Goal: Find specific page/section: Find specific page/section

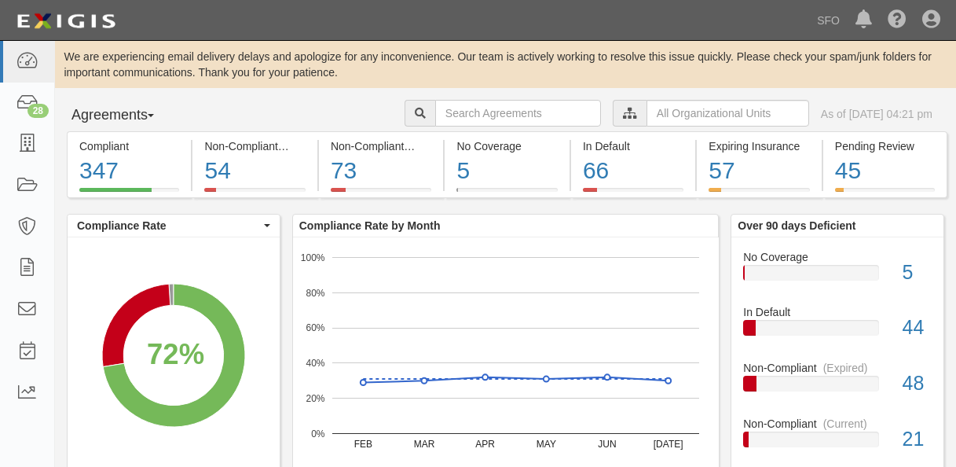
click at [135, 123] on button "Agreements" at bounding box center [126, 115] width 118 height 31
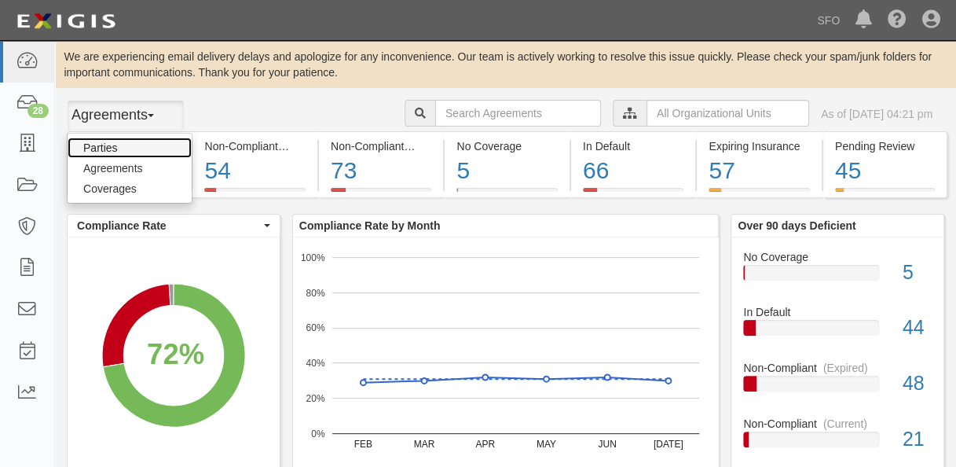
click at [134, 146] on link "Parties" at bounding box center [130, 147] width 124 height 20
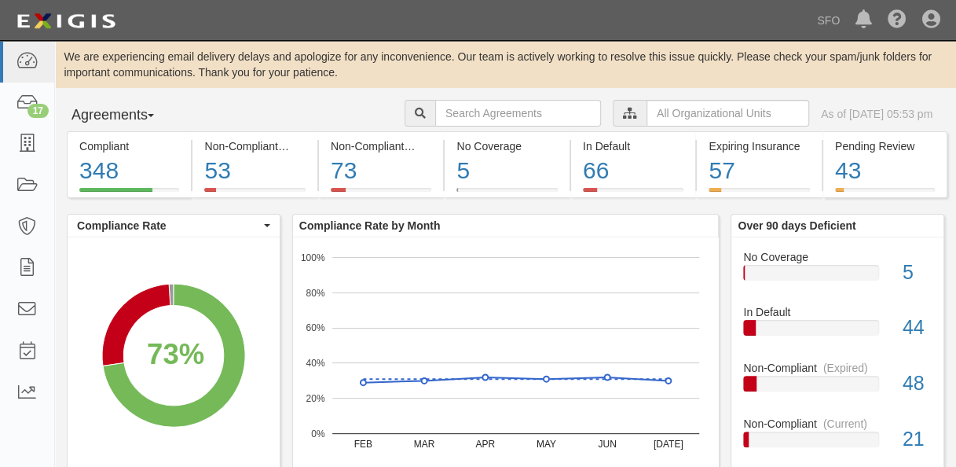
click at [137, 115] on button "Agreements" at bounding box center [126, 115] width 118 height 31
click at [127, 135] on ul "Parties Agreements Coverages" at bounding box center [130, 168] width 126 height 71
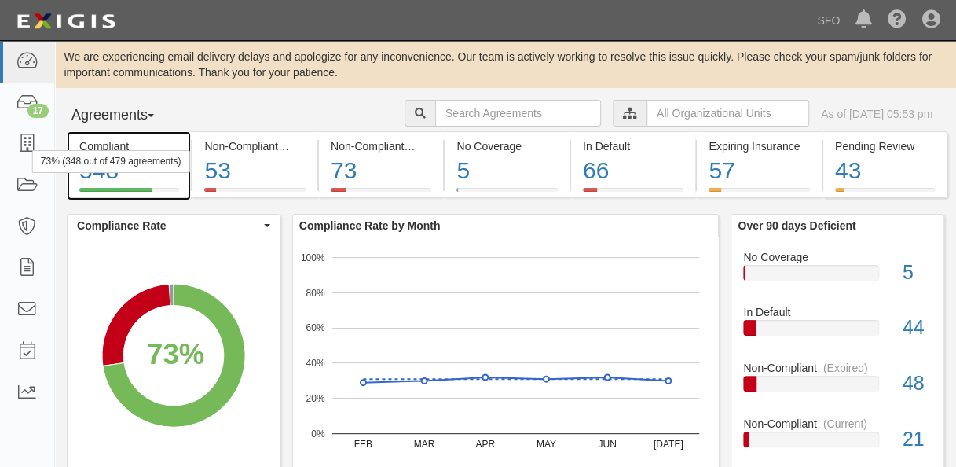
click at [128, 146] on div "Compliant" at bounding box center [129, 146] width 100 height 16
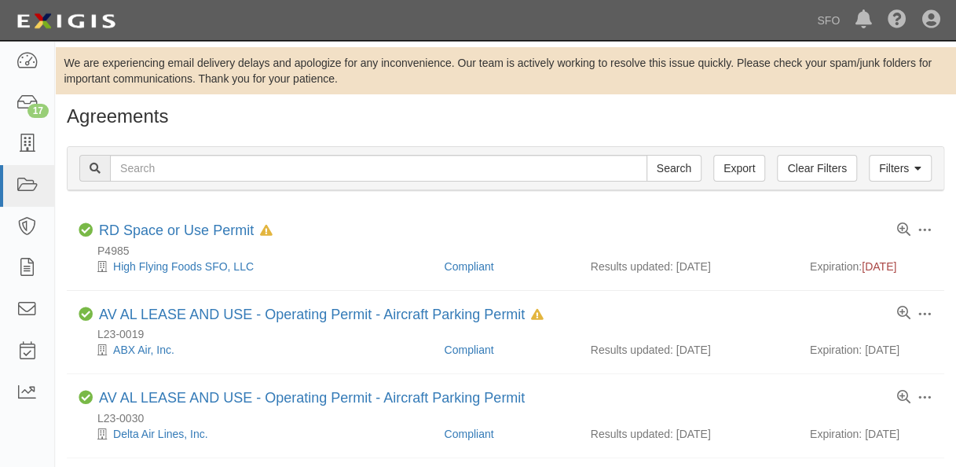
click at [138, 137] on div "Filters Clear Filters Export Search Filters Compliance Status Compliant Non-Com…" at bounding box center [505, 170] width 901 height 72
click at [34, 66] on icon at bounding box center [27, 62] width 22 height 18
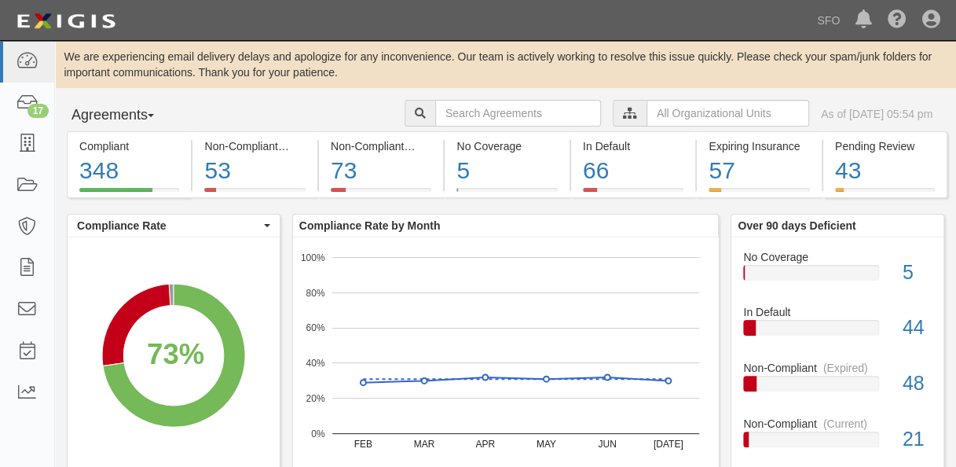
click at [134, 115] on button "Agreements" at bounding box center [126, 115] width 118 height 31
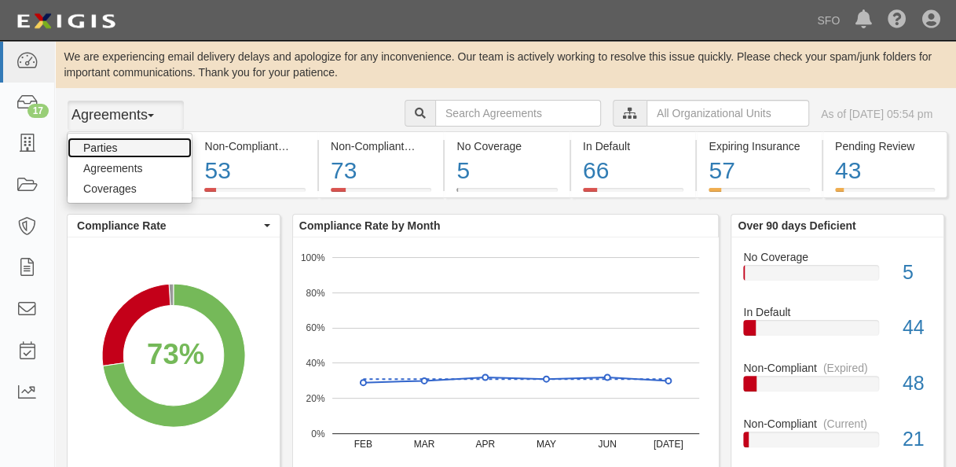
click at [130, 148] on link "Parties" at bounding box center [130, 147] width 124 height 20
